Goal: Task Accomplishment & Management: Complete application form

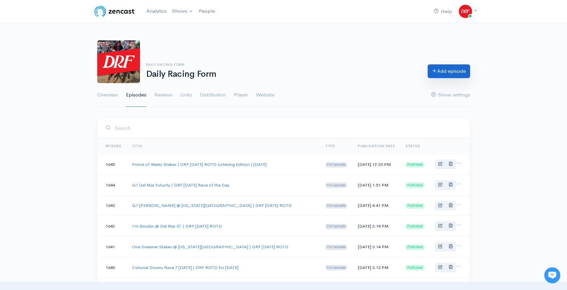
click at [439, 74] on link "Add episode" at bounding box center [449, 71] width 42 height 14
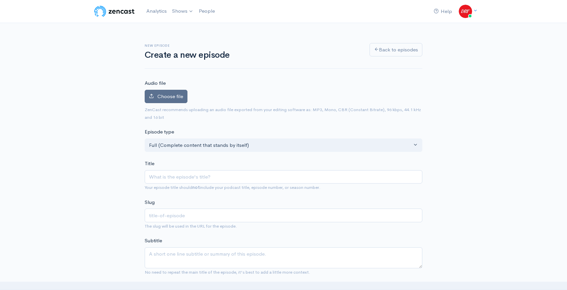
click at [152, 94] on icon at bounding box center [151, 96] width 5 height 5
click at [0, 0] on input "Choose file" at bounding box center [0, 0] width 0 height 0
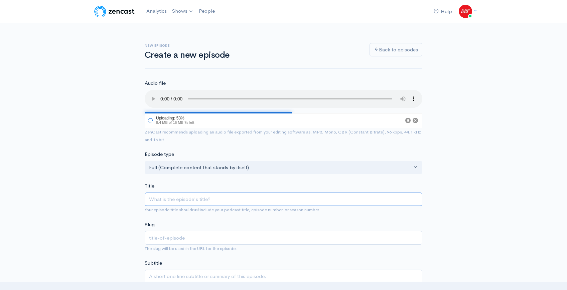
click at [208, 199] on input "Title" at bounding box center [284, 200] width 278 height 14
paste input "Grade 3 Dueling Grounds Oaks Picks & Analysis | DRF Wednesday ROTD | September …"
type input "Grade 3 Dueling Grounds Oaks Picks & Analysis | DRF Wednesday ROTD | September …"
type input "grade-3-dueling-grounds-oaks-picks-analysis-drf-wednesday-rotd-september-10-2025"
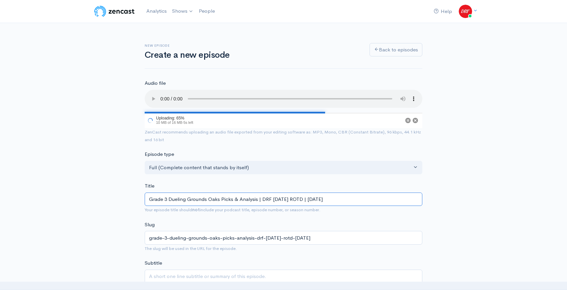
click at [311, 199] on input "Grade 3 Dueling Grounds Oaks Picks & Analysis | DRF Wednesday ROTD | September …" at bounding box center [284, 200] width 278 height 14
type input "Grade 3 Dueling Grounds Oaks Picks & Analysis | DRF Wednesday ROTD L | Septembe…"
type input "grade-3-dueling-grounds-oaks-picks-analysis-drf-wednesday-rotd-l-september-10-2…"
type input "Grade 3 Dueling Grounds Oaks Picks & Analysis | DRF Wednesday ROTD Li | Septemb…"
type input "grade-3-dueling-grounds-oaks-picks-analysis-drf-wednesday-rotd-li-september-10-…"
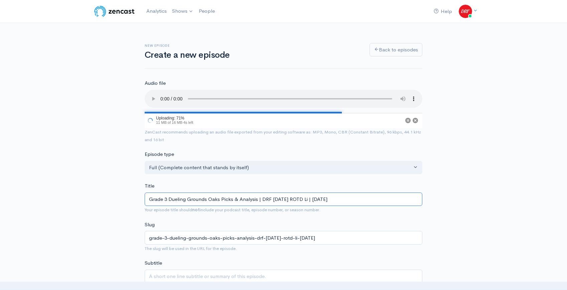
type input "Grade 3 Dueling Grounds Oaks Picks & Analysis | DRF Wednesday ROTD Lis | Septem…"
type input "grade-3-dueling-grounds-oaks-picks-analysis-drf-wednesday-rotd-lis-september-10…"
type input "Grade 3 Dueling Grounds Oaks Picks & Analysis | DRF Wednesday ROTD List | Septe…"
type input "grade-3-dueling-grounds-oaks-picks-analysis-drf-wednesday-rotd-list-september-1…"
type input "Grade 3 Dueling Grounds Oaks Picks & Analysis | DRF Wednesday ROTD Liste | Sept…"
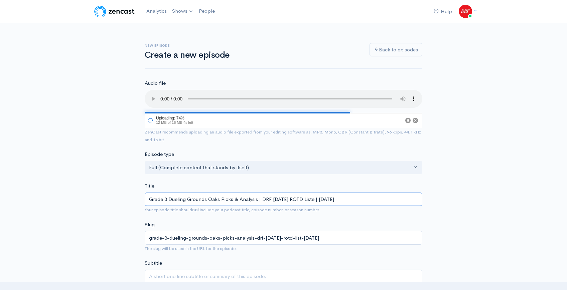
type input "grade-3-dueling-grounds-oaks-picks-analysis-drf-wednesday-rotd-liste-september-…"
type input "Grade 3 Dueling Grounds Oaks Picks & Analysis | DRF Wednesday ROTD Listen | Sep…"
type input "grade-3-dueling-grounds-oaks-picks-analysis-drf-wednesday-rotd-listen-september…"
type input "Grade 3 Dueling Grounds Oaks Picks & Analysis | DRF Wednesday ROTD Listeni | Se…"
type input "grade-3-dueling-grounds-oaks-picks-analysis-drf-wednesday-rotd-listeni-septembe…"
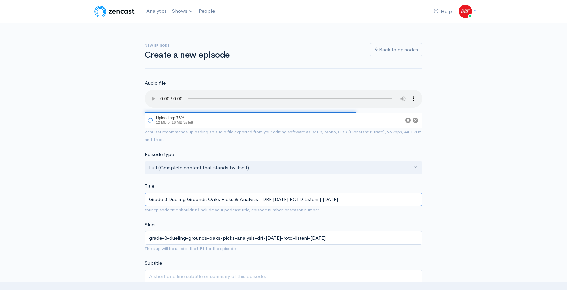
type input "Grade 3 Dueling Grounds Oaks Picks & Analysis | DRF Wednesday ROTD Listenin | S…"
type input "grade-3-dueling-grounds-oaks-picks-analysis-drf-wednesday-rotd-listenin-septemb…"
type input "Grade 3 Dueling Grounds Oaks Picks & Analysis | DRF Wednesday ROTD Listening | …"
type input "grade-3-dueling-grounds-oaks-picks-analysis-drf-wednesday-rotd-listening-septem…"
type input "Grade 3 Dueling Grounds Oaks Picks & Analysis | DRF Wednesday ROTD Listening E …"
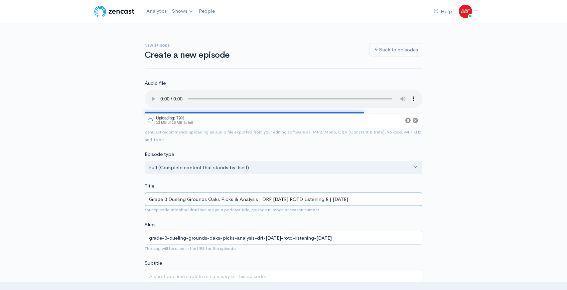
type input "grade-3-dueling-grounds-oaks-picks-analysis-drf-wednesday-rotd-listening-e-sept…"
type input "Grade 3 Dueling Grounds Oaks Picks & Analysis | DRF Wednesday ROTD Listening Ed…"
type input "grade-3-dueling-grounds-oaks-picks-analysis-drf-wednesday-rotd-listening-ed-sep…"
type input "Grade 3 Dueling Grounds Oaks Picks & Analysis | DRF Wednesday ROTD Listening Ed…"
type input "grade-3-dueling-grounds-oaks-picks-analysis-drf-wednesday-rotd-listening-edi-se…"
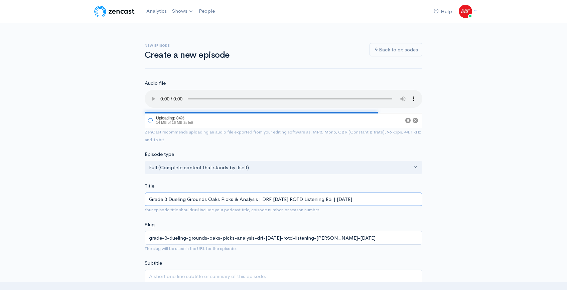
type input "Grade 3 Dueling Grounds Oaks Picks & Analysis | DRF Wednesday ROTD Listening Ed…"
type input "grade-3-dueling-grounds-oaks-picks-analysis-drf-wednesday-rotd-listening-edit-s…"
type input "Grade 3 Dueling Grounds Oaks Picks & Analysis | DRF Wednesday ROTD Listening Ed…"
type input "grade-3-dueling-grounds-oaks-picks-analysis-drf-wednesday-rotd-listening-editi-…"
type input "Grade 3 Dueling Grounds Oaks Picks & Analysis | DRF Wednesday ROTD Listening Ed…"
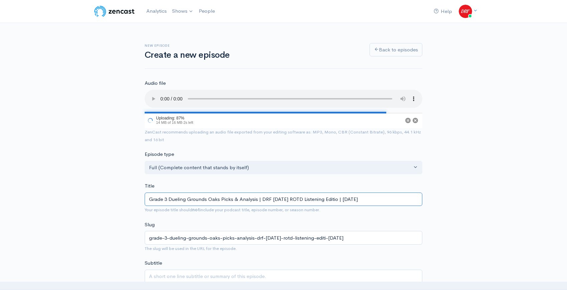
type input "grade-3-dueling-grounds-oaks-picks-analysis-drf-wednesday-rotd-listening-editio…"
type input "Grade 3 Dueling Grounds Oaks Picks & Analysis | DRF [DATE] ROTD Listening Editi…"
type input "grade-3-dueling-grounds-oaks-picks-analysis-drf-wednesday-rotd-listening-editio…"
type input "Grade 3 Dueling Grounds Oaks Picks & Analysis | DRF [DATE] ROTD Listening Editi…"
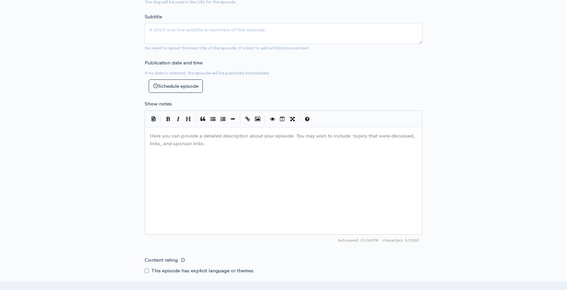
scroll to position [2, 0]
click at [224, 162] on div "Here you can provide a detailed description about your episode. You may wish to…" at bounding box center [291, 189] width 287 height 117
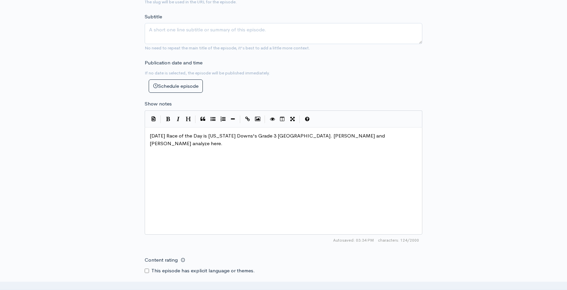
click at [529, 155] on div "New episode Create a new episode Back to episodes Audio file Choose file Grade …" at bounding box center [283, 109] width 567 height 697
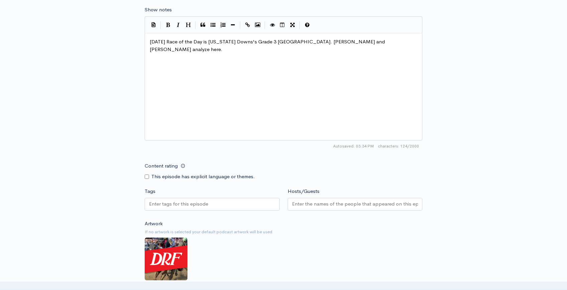
scroll to position [435, 0]
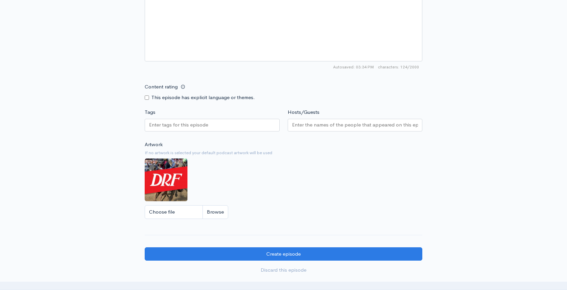
click at [176, 127] on input "Tags" at bounding box center [179, 125] width 60 height 8
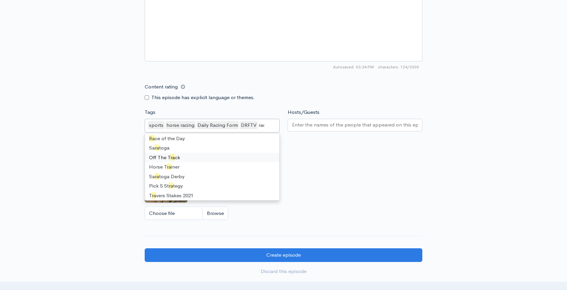
scroll to position [0, 0]
type input "race"
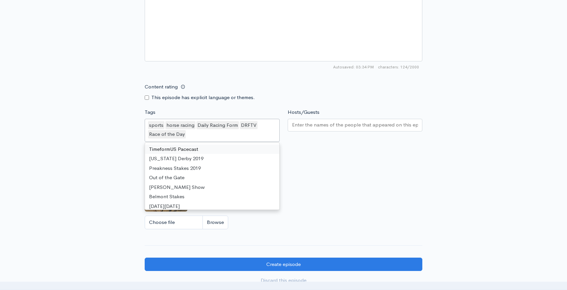
click at [338, 126] on input "Hosts/Guests" at bounding box center [355, 125] width 126 height 8
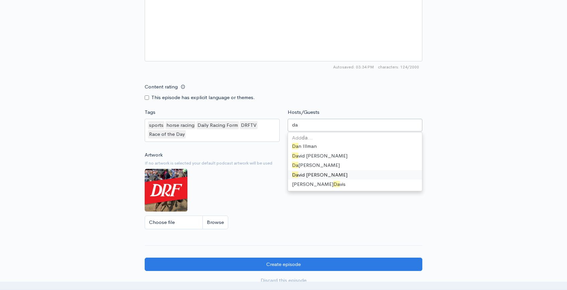
type input "dav"
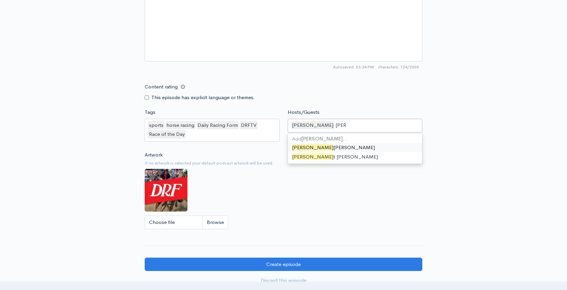
type input "scott"
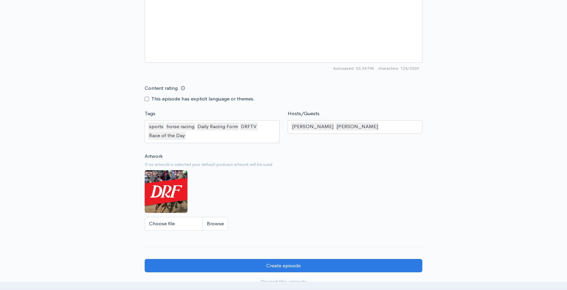
scroll to position [527, 0]
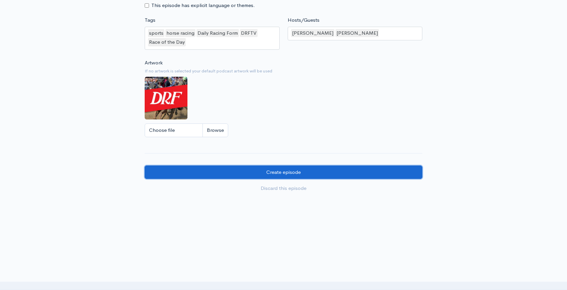
click at [358, 167] on input "Create episode" at bounding box center [284, 173] width 278 height 14
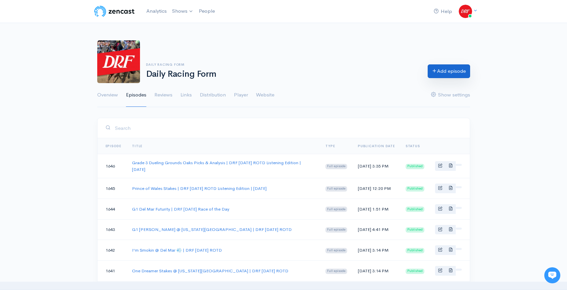
click at [432, 71] on icon at bounding box center [434, 70] width 5 height 5
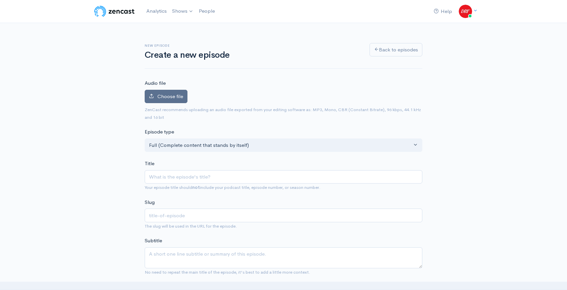
click at [173, 90] on label "Choose file" at bounding box center [166, 97] width 43 height 14
click at [0, 0] on input "Choose file" at bounding box center [0, 0] width 0 height 0
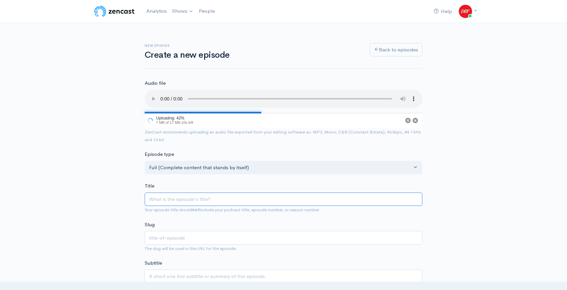
click at [199, 198] on input "Title" at bounding box center [284, 200] width 278 height 14
paste input "Race 5 @ [PERSON_NAME][GEOGRAPHIC_DATA][PERSON_NAME] | DRF [DATE] ROTD | [DATE]"
type input "Race 5 @ [PERSON_NAME][GEOGRAPHIC_DATA][PERSON_NAME] | DRF [DATE] ROTD | [DATE]"
type input "race-5-[PERSON_NAME]-drf-[DATE]-rotd-[DATE]"
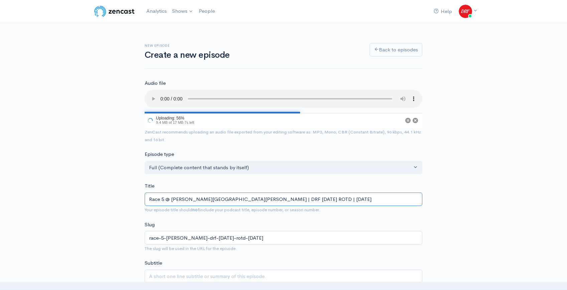
click at [257, 199] on input "Race 5 @ [PERSON_NAME][GEOGRAPHIC_DATA][PERSON_NAME] | DRF [DATE] ROTD | [DATE]" at bounding box center [284, 200] width 278 height 14
type input "Race 5 @ [PERSON_NAME][GEOGRAPHIC_DATA][PERSON_NAME] | DRF [DATE] ROTD L | [DAT…"
type input "race-5-[PERSON_NAME]-drf-[DATE]-rotd-l-[DATE]"
type input "Race 5 @ [PERSON_NAME][GEOGRAPHIC_DATA][PERSON_NAME] | DRF [DATE] ROTD Li | [DA…"
type input "race-5-[PERSON_NAME]-drf-[DATE]-rotd-li-[DATE]"
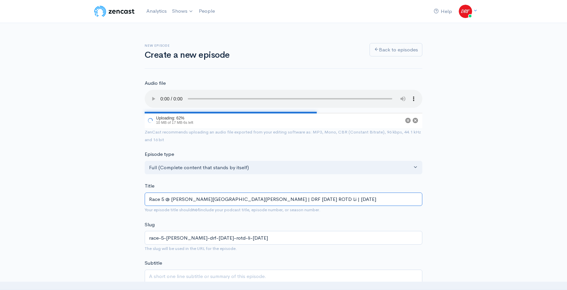
type input "Race 5 @ [PERSON_NAME][GEOGRAPHIC_DATA][PERSON_NAME] | DRF [DATE] ROTD Lis | [D…"
type input "race-5-[PERSON_NAME]-drf-[DATE]-rotd-lis-[DATE]"
type input "Race 5 @ [PERSON_NAME][GEOGRAPHIC_DATA][PERSON_NAME] | DRF [DATE] ROTD List | […"
type input "race-5-[PERSON_NAME]-drf-[DATE]-rotd-list-[DATE]"
type input "Race 5 @ [PERSON_NAME][GEOGRAPHIC_DATA][PERSON_NAME] | DRF [DATE] ROTD Liste | …"
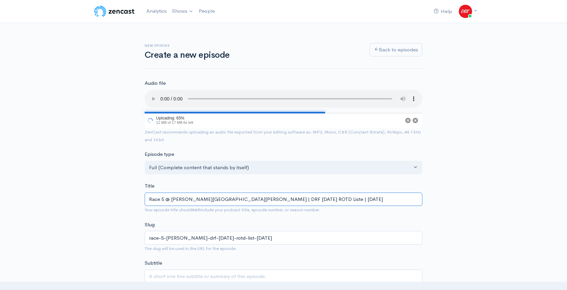
type input "race-5-[PERSON_NAME]-drf-[DATE]-rotd-liste-[DATE]"
type input "Race 5 @ [PERSON_NAME][GEOGRAPHIC_DATA][PERSON_NAME] | DRF [DATE] ROTD Listen |…"
type input "race-5-[PERSON_NAME]-drf-[DATE]-rotd-listen-[DATE]"
type input "Race 5 @ [PERSON_NAME][GEOGRAPHIC_DATA][PERSON_NAME] | DRF [DATE] ROTD Listeni …"
type input "race-5-[PERSON_NAME]-drf-[DATE]-rotd-listeni-[DATE]"
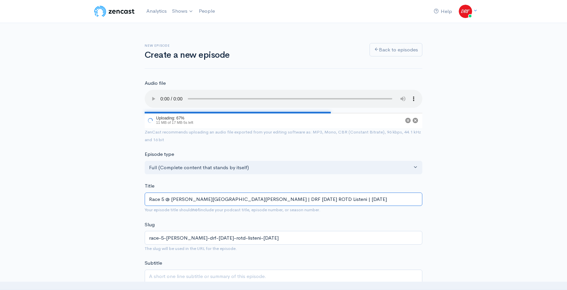
type input "Race 5 @ [PERSON_NAME][GEOGRAPHIC_DATA][PERSON_NAME] | DRF [DATE] ROTD Listenin…"
type input "race-5-[PERSON_NAME]-drf-[DATE]-rotd-listenin-[DATE]"
type input "Race 5 @ [PERSON_NAME][GEOGRAPHIC_DATA][PERSON_NAME] | DRF [DATE] ROTD Listenin…"
type input "race-5-[PERSON_NAME]-drf-[DATE]-rotd-listening-[DATE]"
type input "Race 5 @ [PERSON_NAME][GEOGRAPHIC_DATA][PERSON_NAME] | DRF [DATE] ROTD Listenin…"
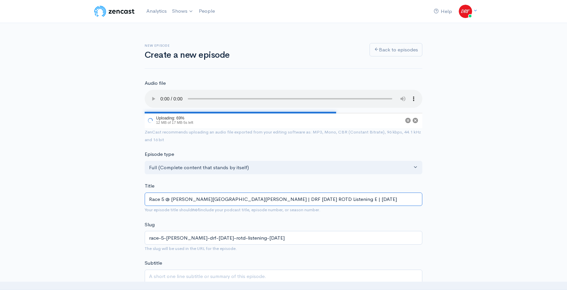
type input "race-5-[PERSON_NAME]-drf-[DATE]-rotd-listening-e-[DATE]"
type input "Race 5 @ [PERSON_NAME][GEOGRAPHIC_DATA][PERSON_NAME] | DRF [DATE] ROTD Listenin…"
type input "race-5-[PERSON_NAME]-drf-[DATE]-rotd-listening-ed-[DATE]"
type input "Race 5 @ [PERSON_NAME][GEOGRAPHIC_DATA][PERSON_NAME] | DRF [DATE] ROTD Listenin…"
type input "race-5-[PERSON_NAME]-drf-[DATE]-rotd-listening-edi-[DATE]"
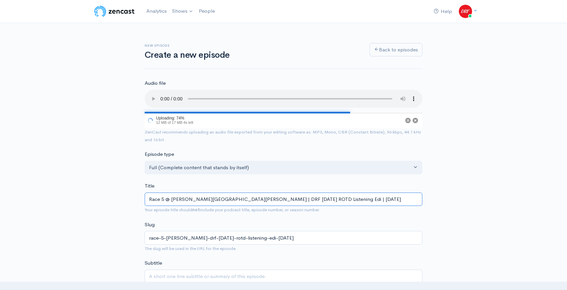
type input "Race 5 @ [PERSON_NAME][GEOGRAPHIC_DATA][PERSON_NAME] | DRF [DATE] ROTD Listenin…"
type input "race-5-[PERSON_NAME]-drf-[DATE]-rotd-listening-edit-[DATE]"
type input "Race 5 @ [PERSON_NAME][GEOGRAPHIC_DATA][PERSON_NAME] | DRF [DATE] ROTD Listenin…"
type input "race-5-[PERSON_NAME]-drf-[DATE]-rotd-listening-editi-[DATE]"
type input "Race 5 @ [PERSON_NAME][GEOGRAPHIC_DATA][PERSON_NAME] | DRF [DATE] ROTD Listenin…"
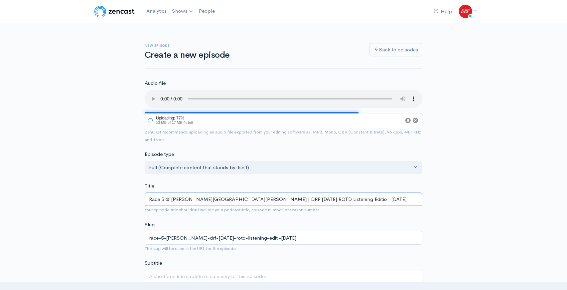
type input "race-5-[PERSON_NAME]-drf-[DATE]-rotd-listening-editio-[DATE]"
type input "Race 5 @ [PERSON_NAME][GEOGRAPHIC_DATA][PERSON_NAME] | DRF [DATE] ROTD Listenin…"
type input "race-5-[PERSON_NAME]-drf-[DATE]-rotd-listening-edition-[DATE]"
type input "Race 5 @ [PERSON_NAME][GEOGRAPHIC_DATA][PERSON_NAME] | DRF [DATE] ROTD Listenin…"
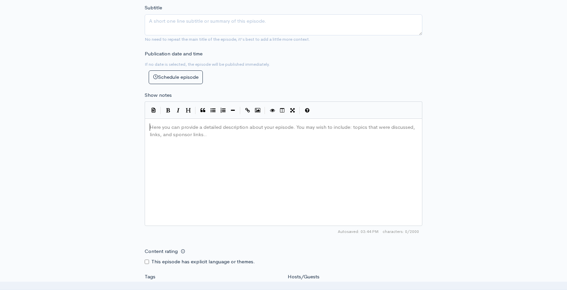
scroll to position [2, 0]
click at [203, 152] on div "Here you can provide a detailed description about your episode. You may wish to…" at bounding box center [291, 180] width 287 height 117
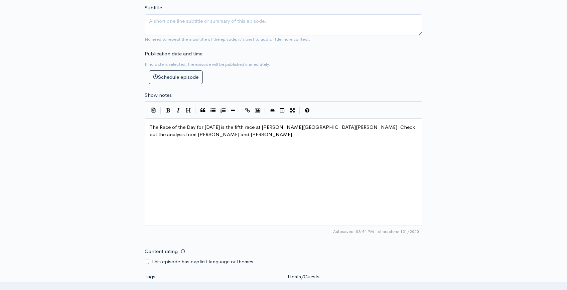
click at [492, 191] on div "New episode Create a new episode Back to episodes Audio file Choose file Race 5…" at bounding box center [283, 97] width 567 height 705
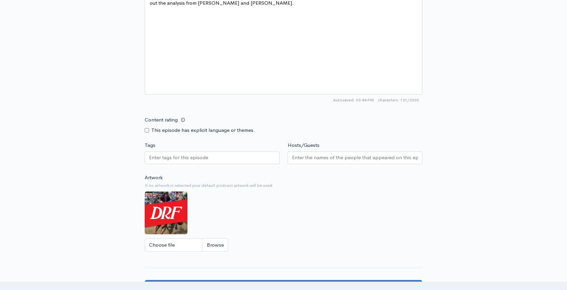
scroll to position [411, 0]
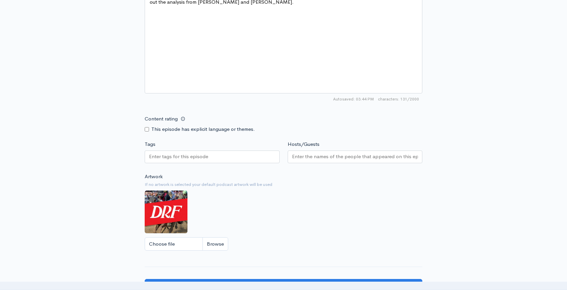
click at [170, 153] on input "Tags" at bounding box center [179, 157] width 60 height 8
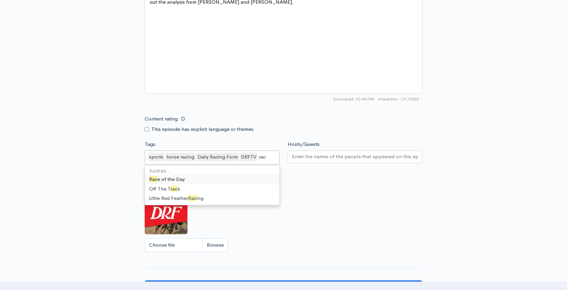
scroll to position [0, 0]
type input "race"
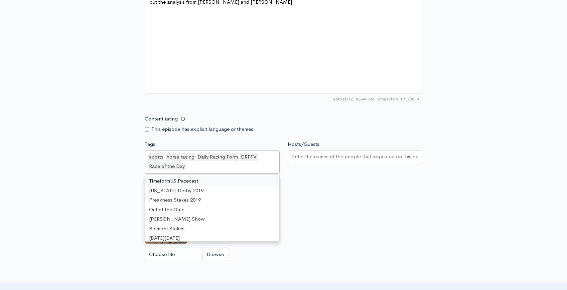
click at [319, 153] on div at bounding box center [355, 157] width 135 height 13
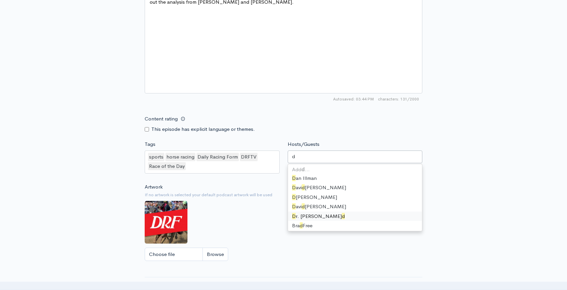
type input "da"
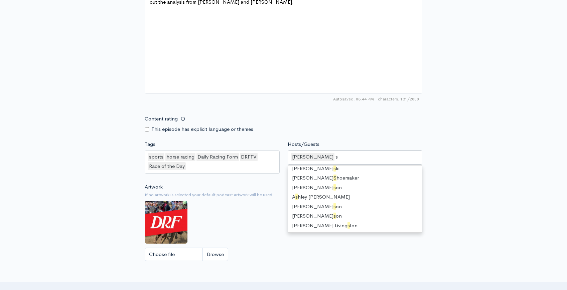
scroll to position [123, 0]
type input "sc"
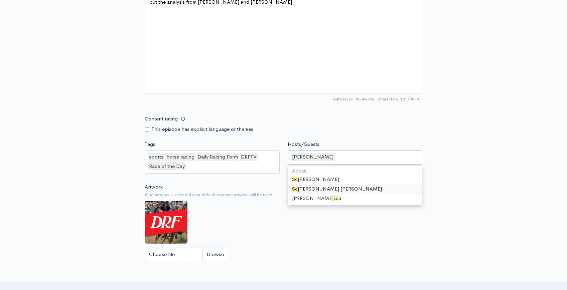
scroll to position [24, 0]
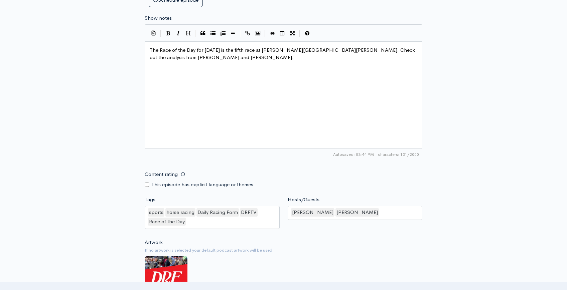
scroll to position [527, 0]
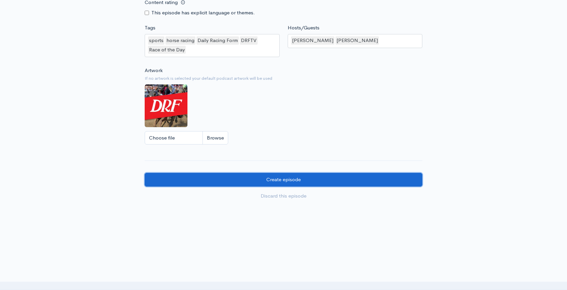
click at [315, 173] on input "Create episode" at bounding box center [284, 180] width 278 height 14
